Goal: Information Seeking & Learning: Learn about a topic

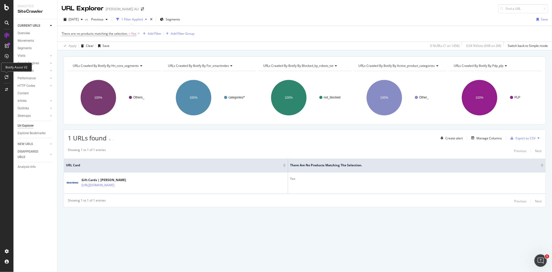
click at [8, 76] on icon at bounding box center [7, 77] width 4 height 4
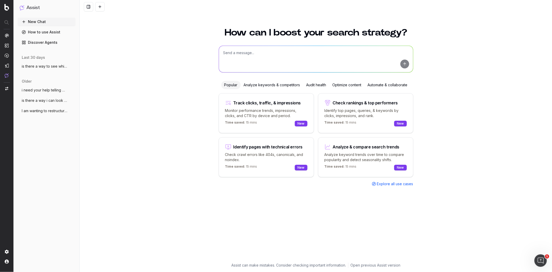
click at [48, 43] on link "Discover Agents" at bounding box center [47, 42] width 58 height 8
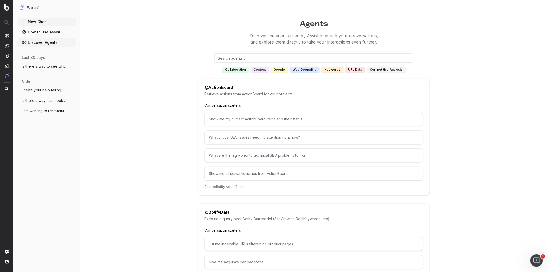
click at [259, 71] on div "content" at bounding box center [260, 70] width 18 height 6
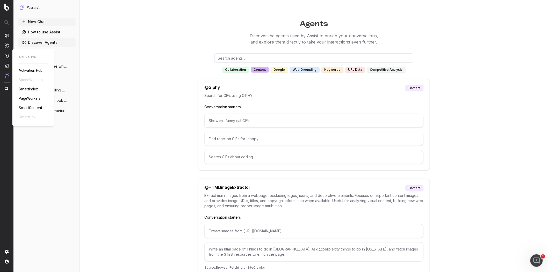
click at [34, 106] on span "SmartContent" at bounding box center [31, 108] width 24 height 4
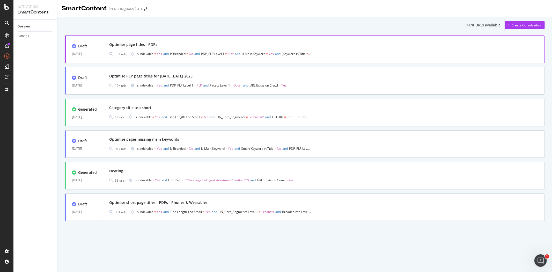
click at [160, 46] on div "Optimise page titles - PDPs" at bounding box center [323, 44] width 429 height 7
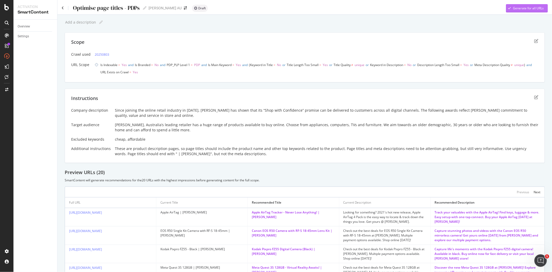
click at [518, 10] on div "Generate for all URLs" at bounding box center [528, 8] width 31 height 4
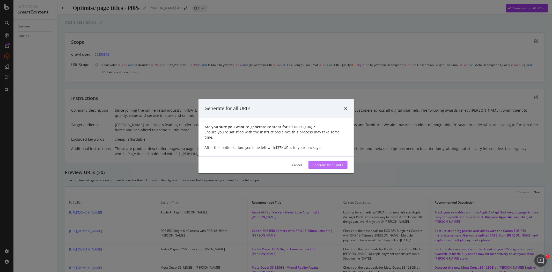
click at [329, 165] on div "Generate for all URLs" at bounding box center [328, 165] width 31 height 8
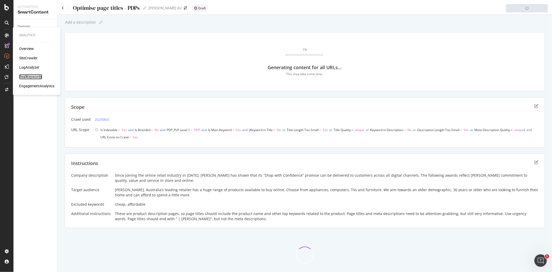
click at [27, 78] on div "RealKeywords" at bounding box center [30, 76] width 23 height 5
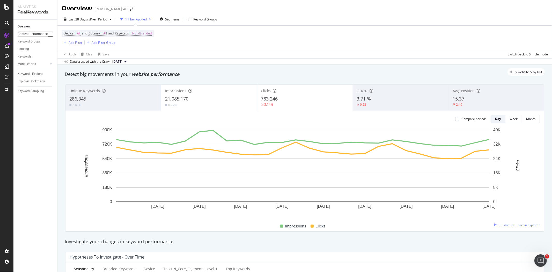
click at [33, 32] on div "Content Performance" at bounding box center [33, 33] width 30 height 5
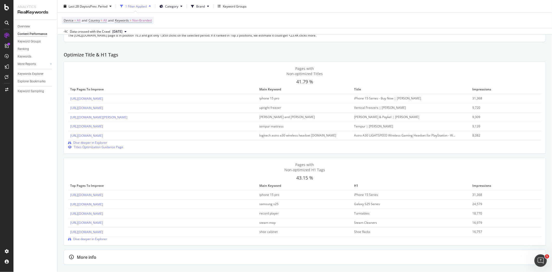
scroll to position [228, 0]
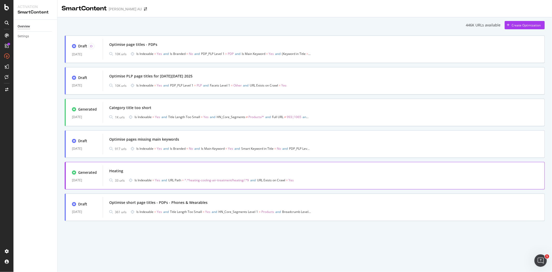
click at [175, 173] on div "Heating" at bounding box center [323, 170] width 429 height 7
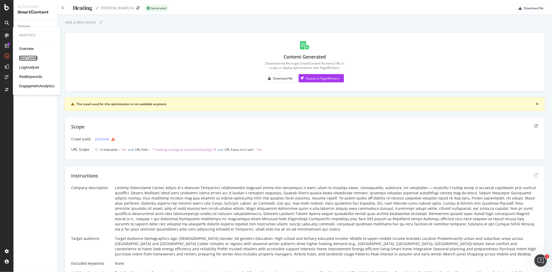
click at [26, 58] on div "SiteCrawler" at bounding box center [28, 58] width 18 height 5
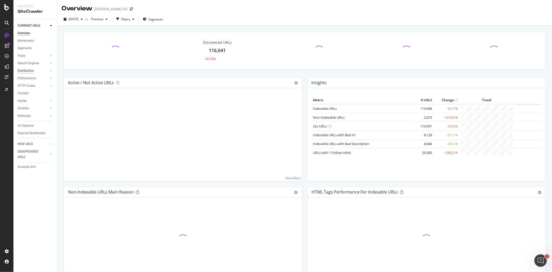
click at [33, 70] on div "Distribution" at bounding box center [26, 70] width 16 height 5
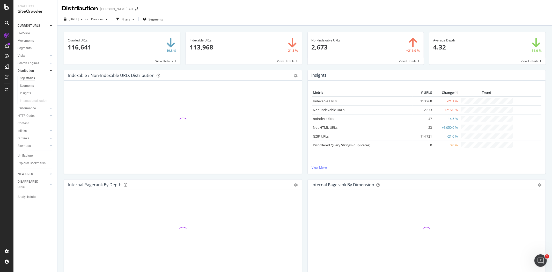
click at [26, 79] on div "Top Charts" at bounding box center [27, 78] width 15 height 5
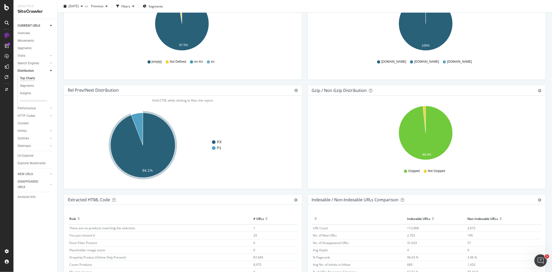
scroll to position [690, 0]
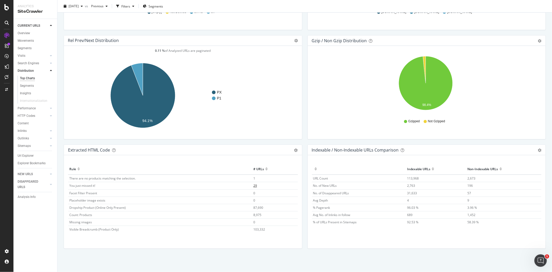
click at [253, 187] on span "29" at bounding box center [255, 185] width 4 height 4
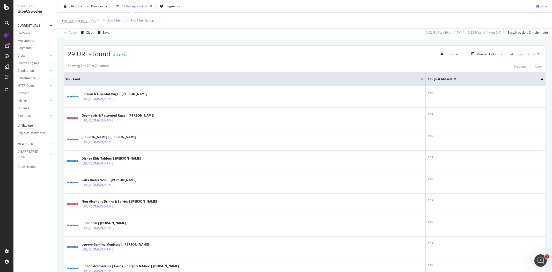
scroll to position [84, 0]
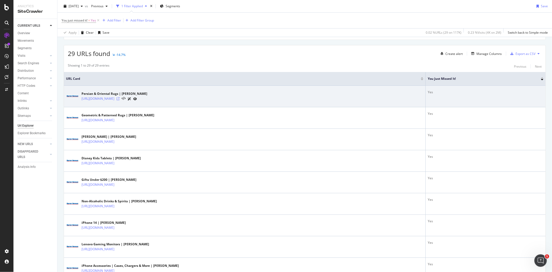
click at [120, 98] on icon at bounding box center [118, 98] width 3 height 3
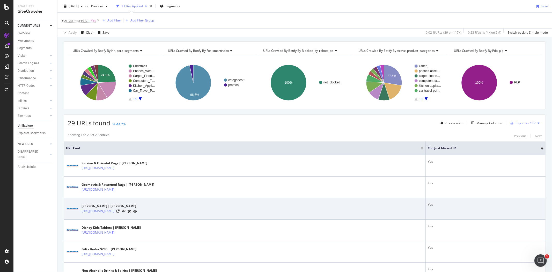
scroll to position [0, 0]
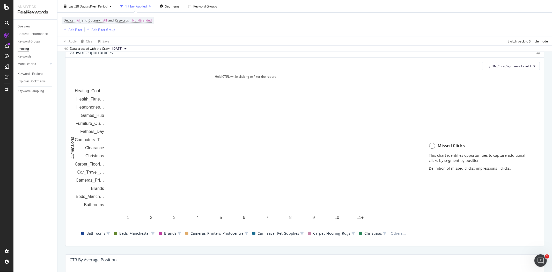
scroll to position [352, 0]
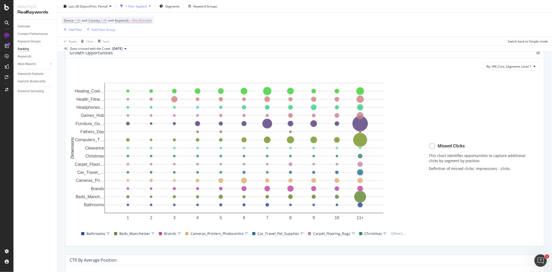
click at [430, 147] on circle at bounding box center [433, 146] width 6 height 6
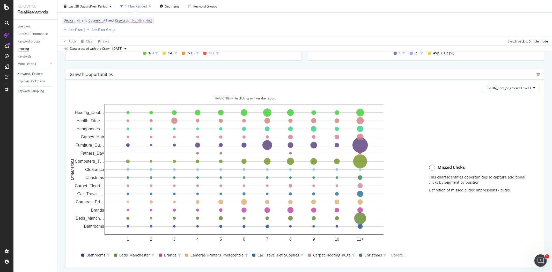
scroll to position [330, 0]
click at [493, 87] on span "By: HN_Core_Segments Level 1" at bounding box center [509, 88] width 45 height 4
click at [498, 107] on div "Select a Structured Data" at bounding box center [501, 107] width 36 height 4
click at [389, 94] on div "By: HN_Core_Segments Level 1 Hold CTRL while clicking to filter the report. 1 2…" at bounding box center [305, 174] width 479 height 188
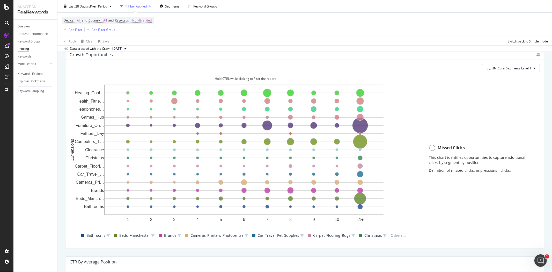
scroll to position [334, 0]
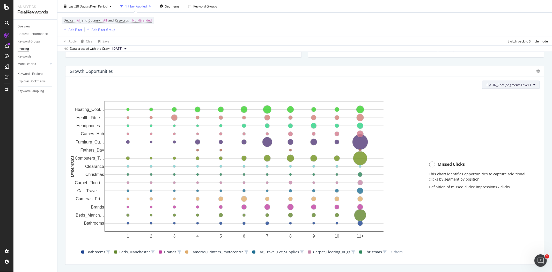
click at [489, 85] on span "By: HN_Core_Segments Level 1" at bounding box center [509, 85] width 45 height 4
click at [503, 110] on div "Select a Segment" at bounding box center [496, 112] width 26 height 4
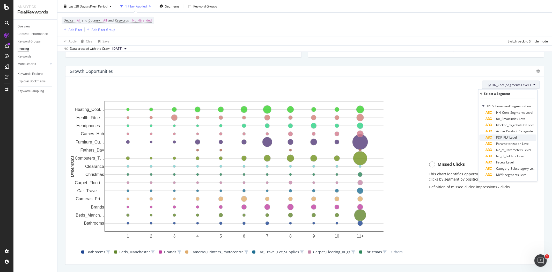
click at [518, 137] on div "PDP_PLP Level" at bounding box center [511, 138] width 51 height 6
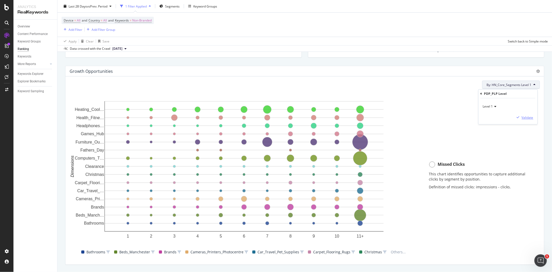
click at [525, 118] on div "Validate" at bounding box center [528, 117] width 12 height 4
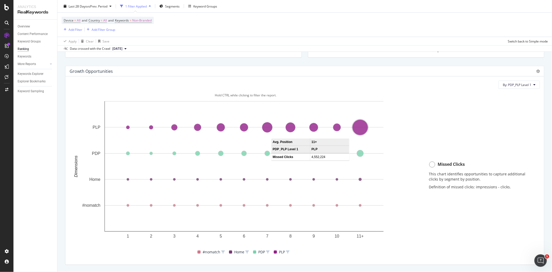
click at [361, 131] on circle "A chart." at bounding box center [361, 128] width 16 height 16
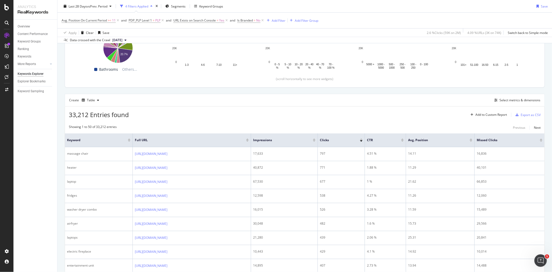
scroll to position [92, 0]
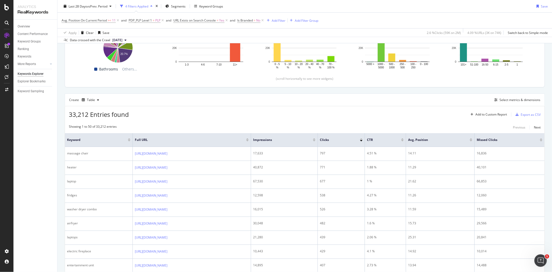
click at [540, 141] on div at bounding box center [541, 140] width 3 height 1
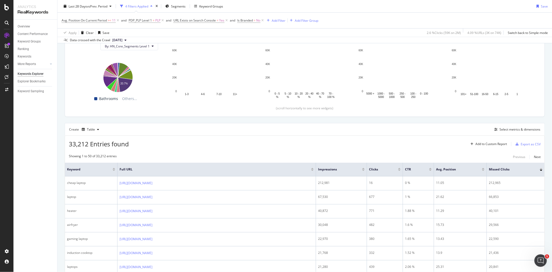
scroll to position [62, 0]
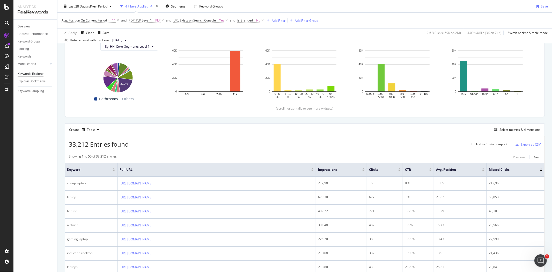
click at [275, 21] on div "Add Filter" at bounding box center [279, 20] width 14 height 4
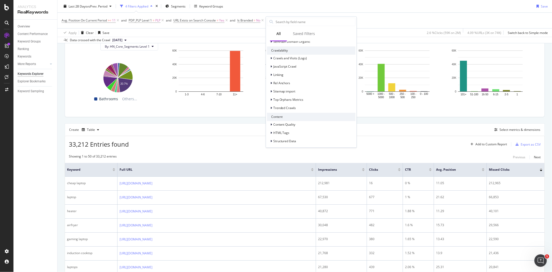
scroll to position [196, 0]
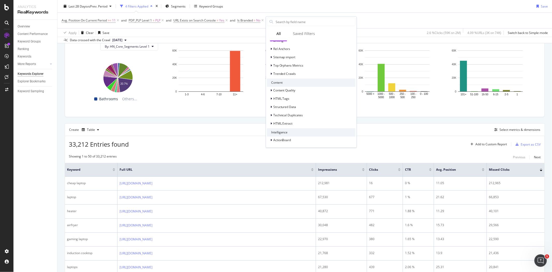
click at [365, 21] on div "Avg. Position On Current Period >= 11 and PDP_PLP Level 1 = PLP and URL Exists …" at bounding box center [305, 21] width 486 height 16
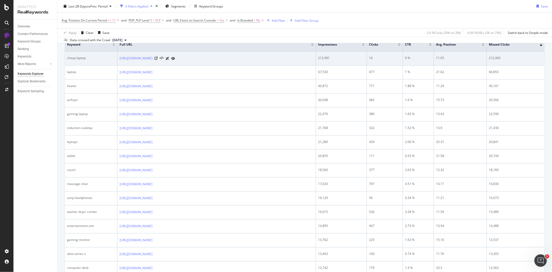
scroll to position [156, 0]
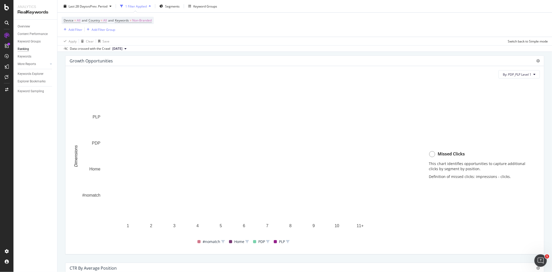
scroll to position [344, 0]
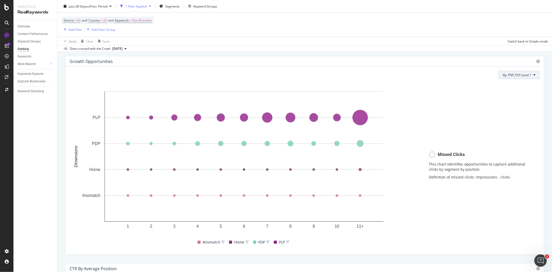
click at [514, 74] on span "By: PDP_PLP Level 1" at bounding box center [517, 75] width 28 height 4
click at [527, 129] on div "All Dimensions" at bounding box center [503, 130] width 64 height 9
click at [461, 125] on button "Select a field" at bounding box center [452, 121] width 62 height 8
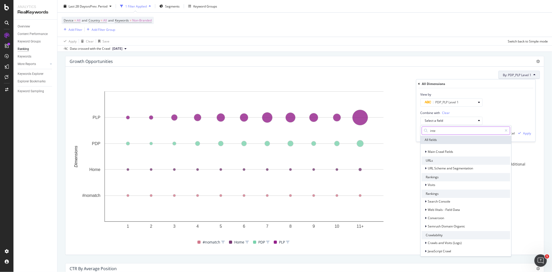
type input "inten"
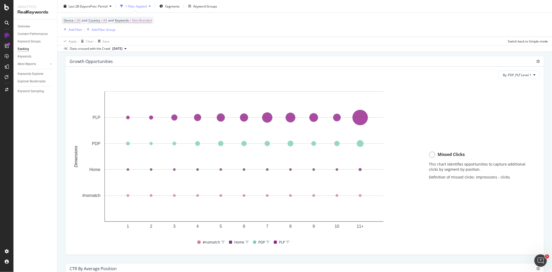
scroll to position [453, 0]
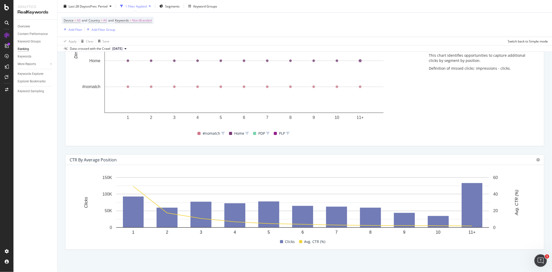
click at [542, 19] on div "Device = All and Country = All and Keywords = Non-Branded Add Filter Add Filter…" at bounding box center [305, 25] width 486 height 24
click at [43, 34] on div "Content Performance" at bounding box center [33, 33] width 30 height 5
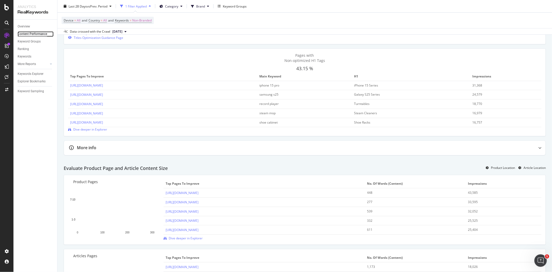
scroll to position [368, 0]
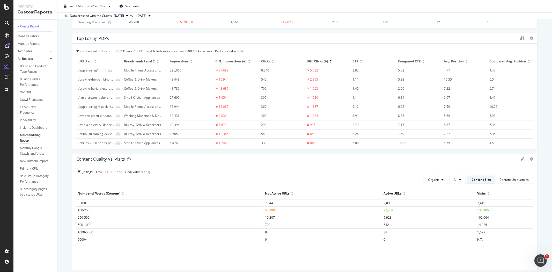
scroll to position [403, 0]
